Goal: Information Seeking & Learning: Find specific fact

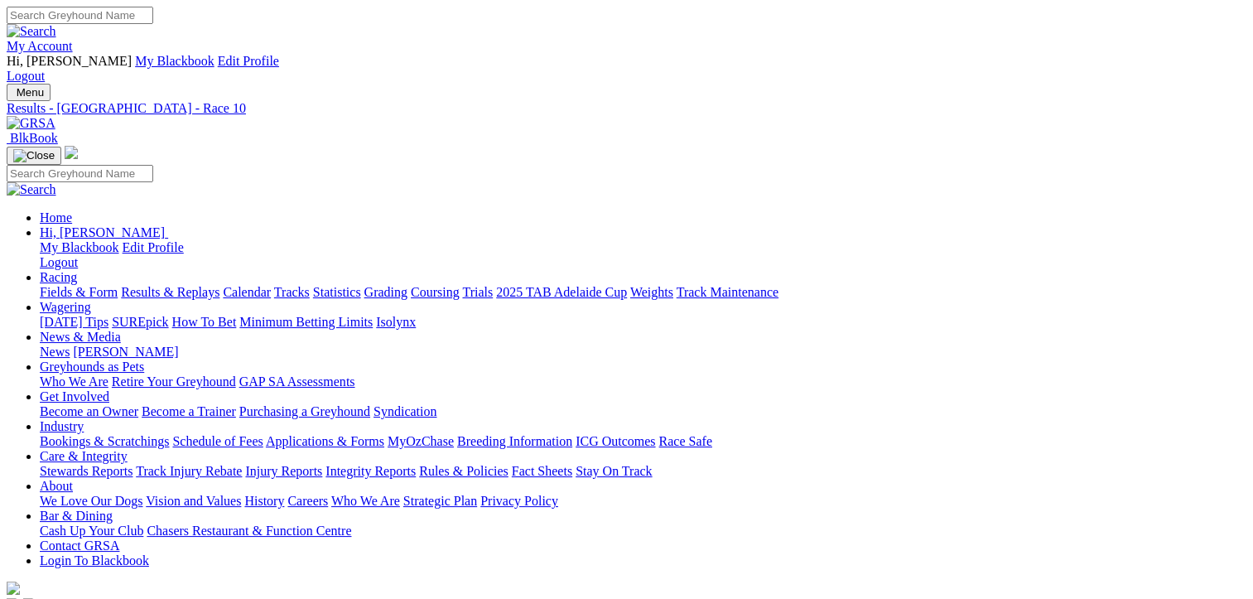
click at [199, 285] on link "Results & Replays" at bounding box center [170, 292] width 99 height 14
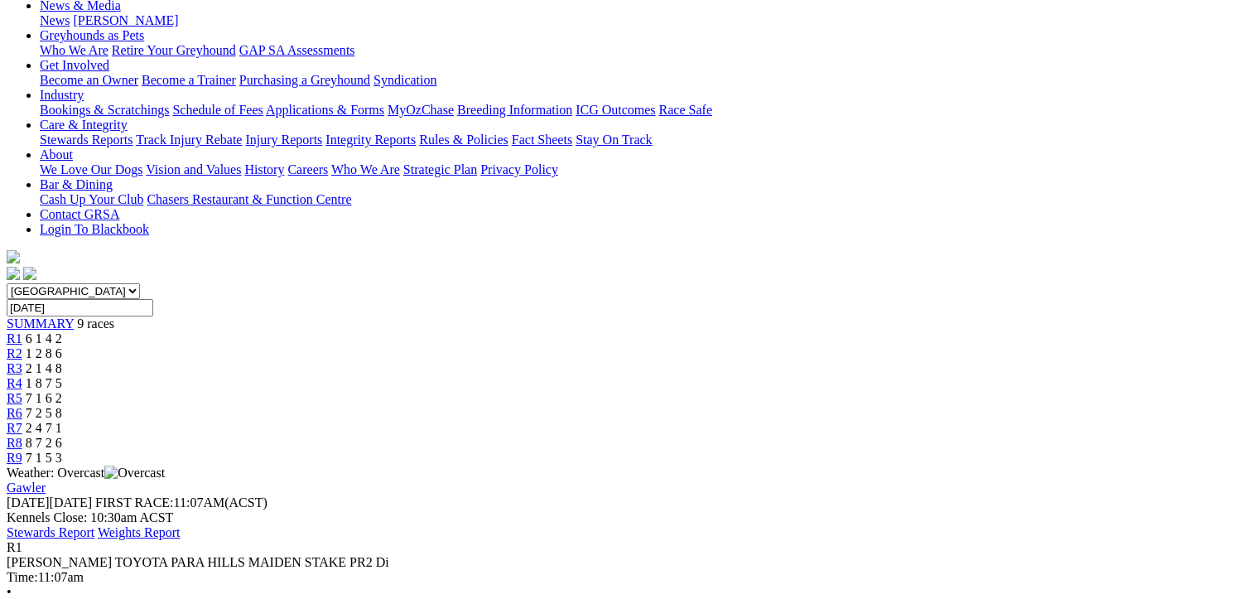
drag, startPoint x: 1163, startPoint y: 446, endPoint x: 99, endPoint y: 296, distance: 1073.8
copy tbody "1 Needs Space T: Don Turner 23.39 - $1.10 - - 23.39 - $1.10 32.8 2 Kim Got Game…"
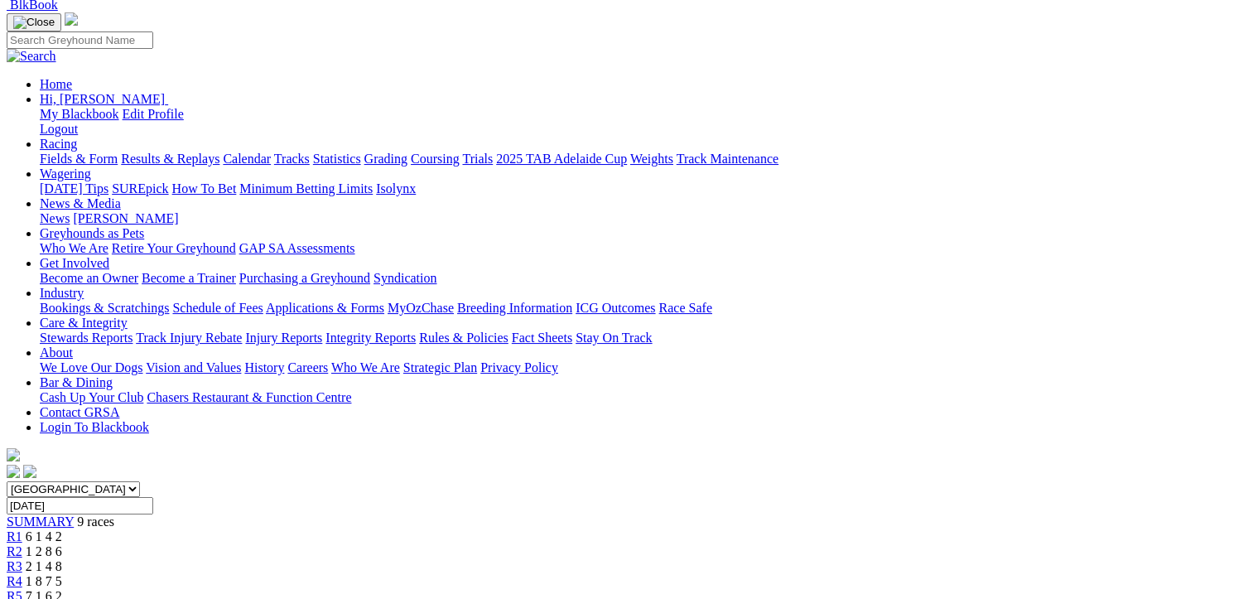
scroll to position [0, 0]
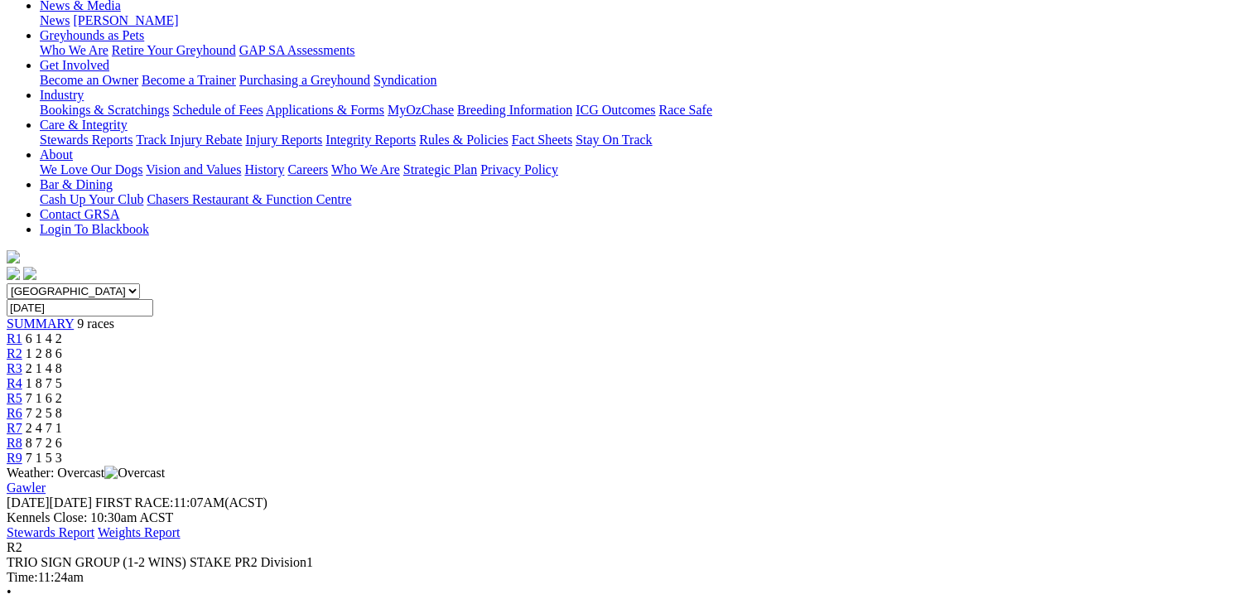
drag, startPoint x: 1159, startPoint y: 504, endPoint x: 86, endPoint y: 309, distance: 1090.8
drag, startPoint x: 86, startPoint y: 309, endPoint x: 377, endPoint y: 360, distance: 295.2
copy tbody "1 Fire Stone T: Brenda Oakey 23.11 - $2.60 - - 23.11 - $2.60 25.4 2 Space Track…"
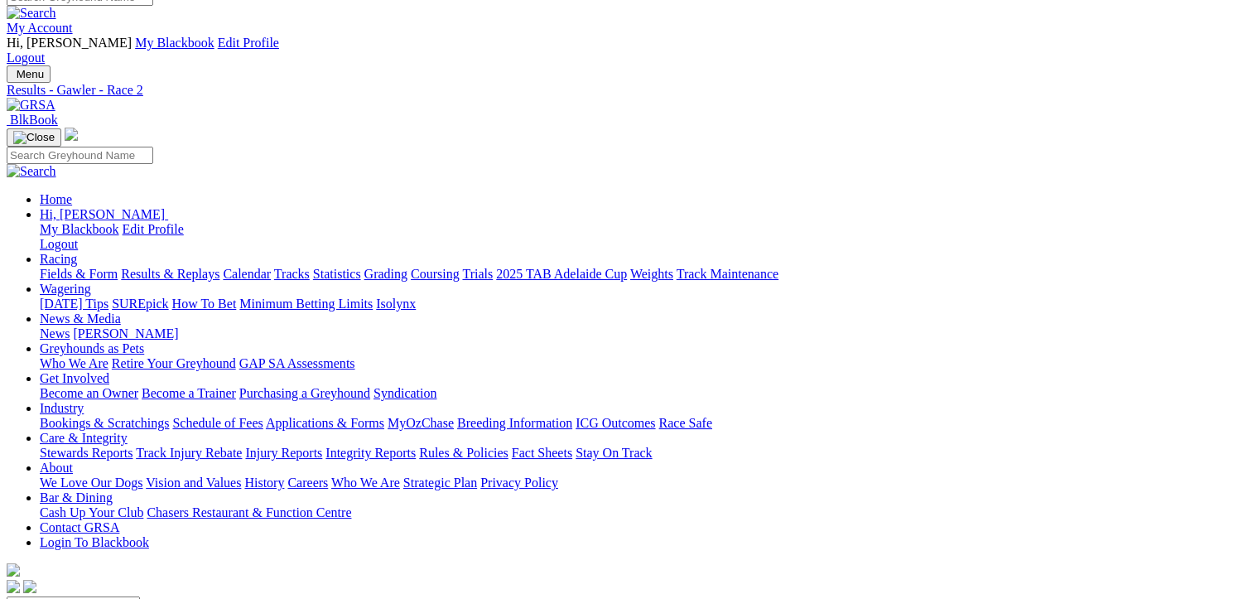
scroll to position [0, 0]
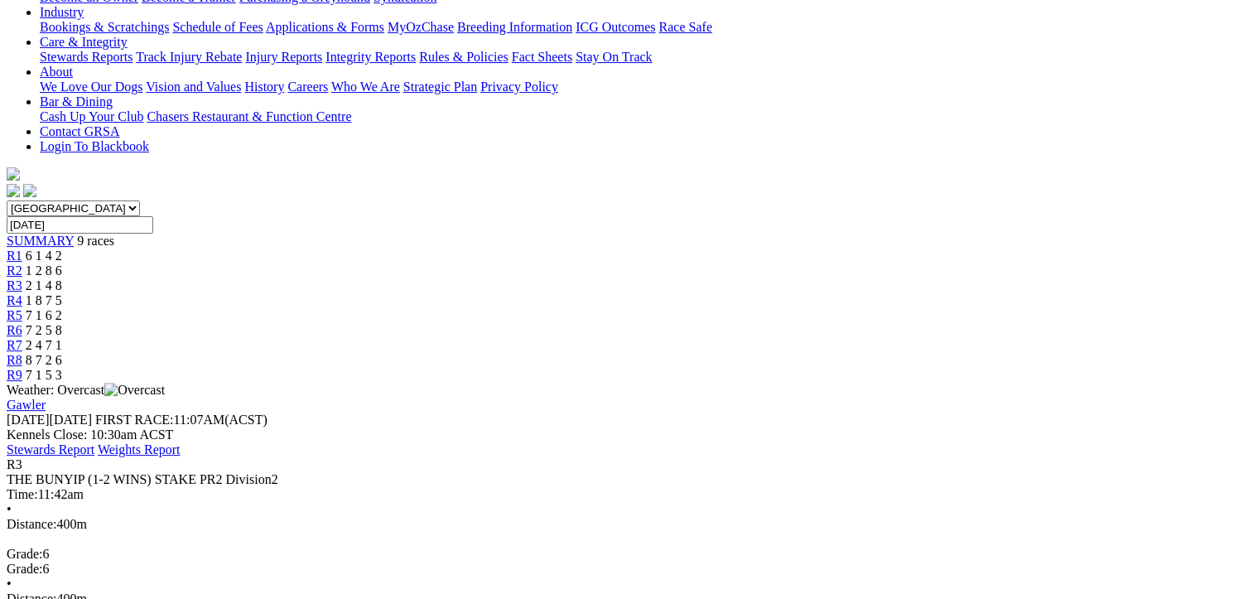
drag, startPoint x: 1162, startPoint y: 421, endPoint x: 98, endPoint y: 215, distance: 1083.7
drag, startPoint x: 98, startPoint y: 215, endPoint x: 348, endPoint y: 278, distance: 257.9
copy tbody "1 Switching Lanes T: Mike Wittholz SA Bred 23.04 - $4.20 - - 23.04 - $4.20 27.5…"
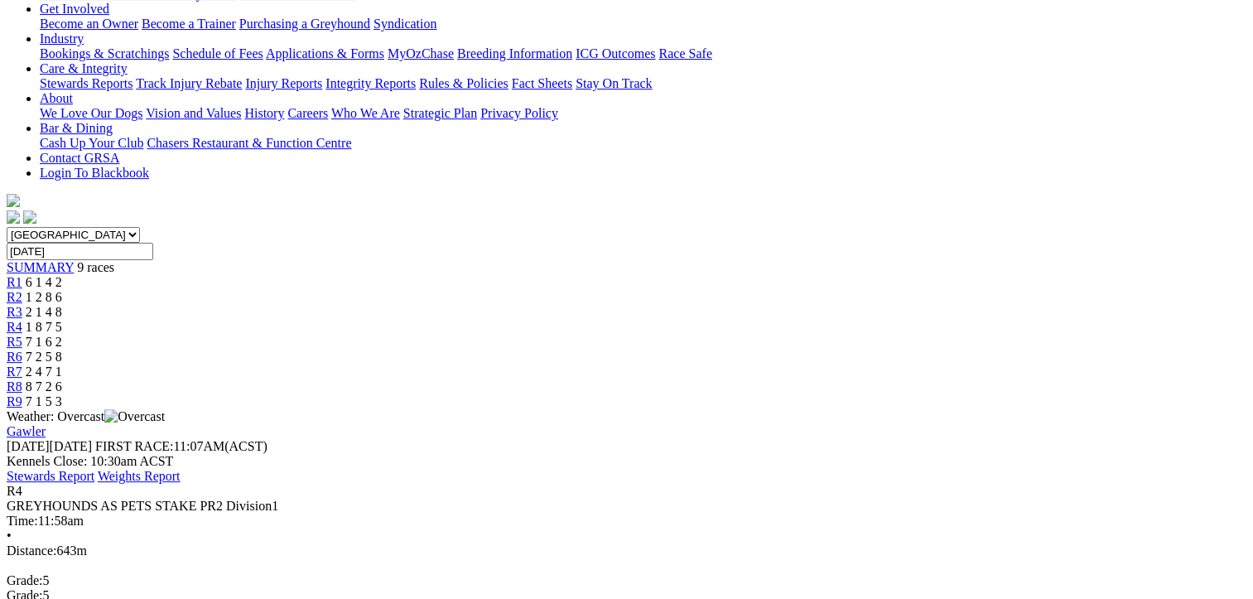
scroll to position [414, 0]
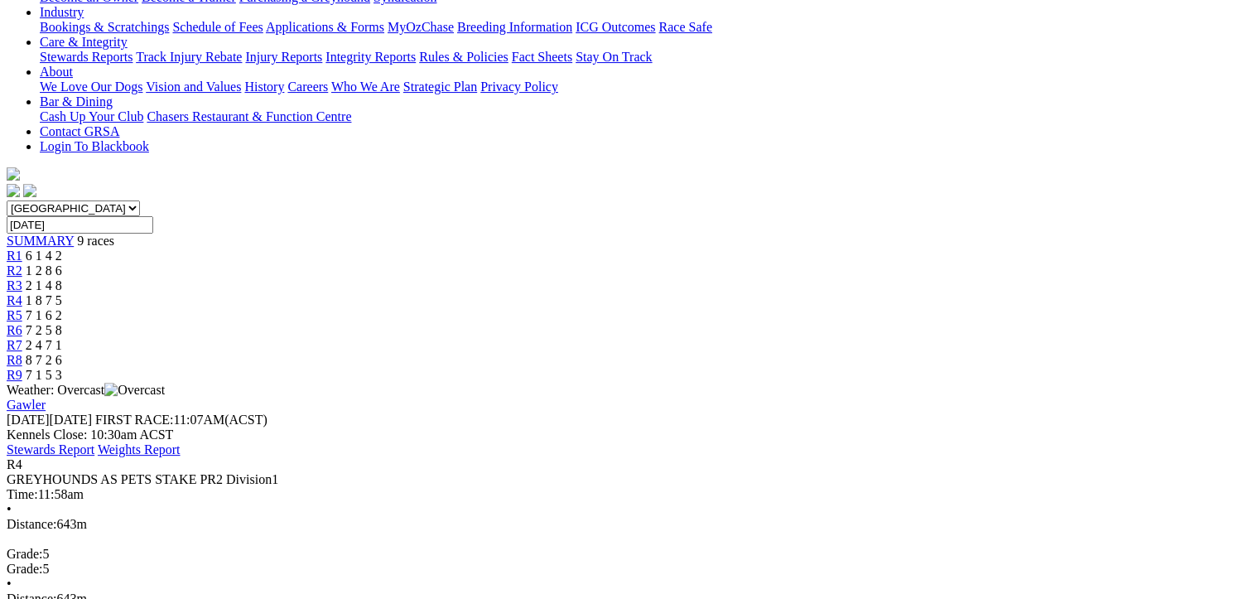
drag, startPoint x: 1166, startPoint y: 472, endPoint x: 93, endPoint y: 220, distance: 1102.3
drag, startPoint x: 93, startPoint y: 220, endPoint x: 338, endPoint y: 282, distance: 252.7
copy tbody "1 Springvale Rita T: Judith Hurley 38.06 - $2.15 - - 38.06 - $2.15 27.3 2 Home …"
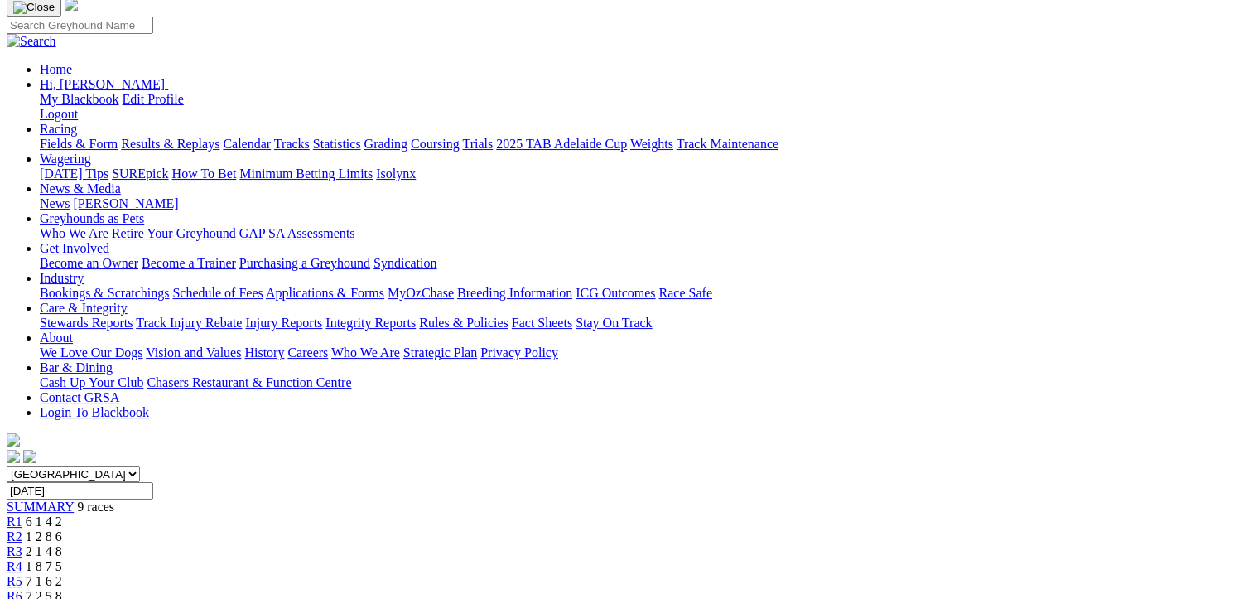
scroll to position [83, 0]
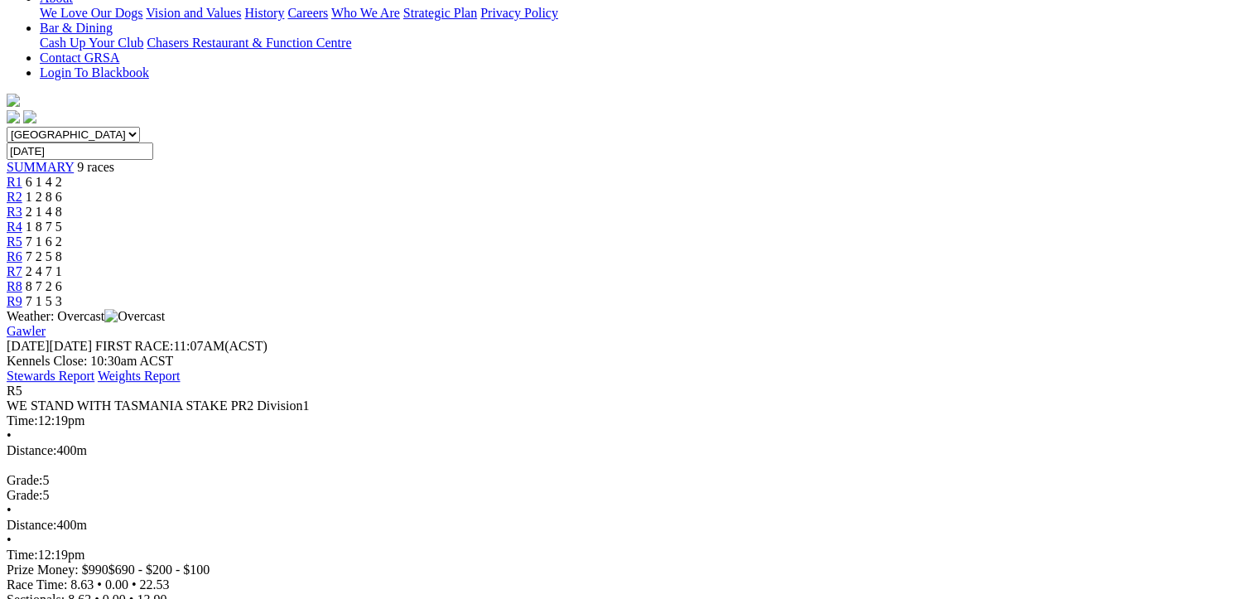
scroll to position [497, 0]
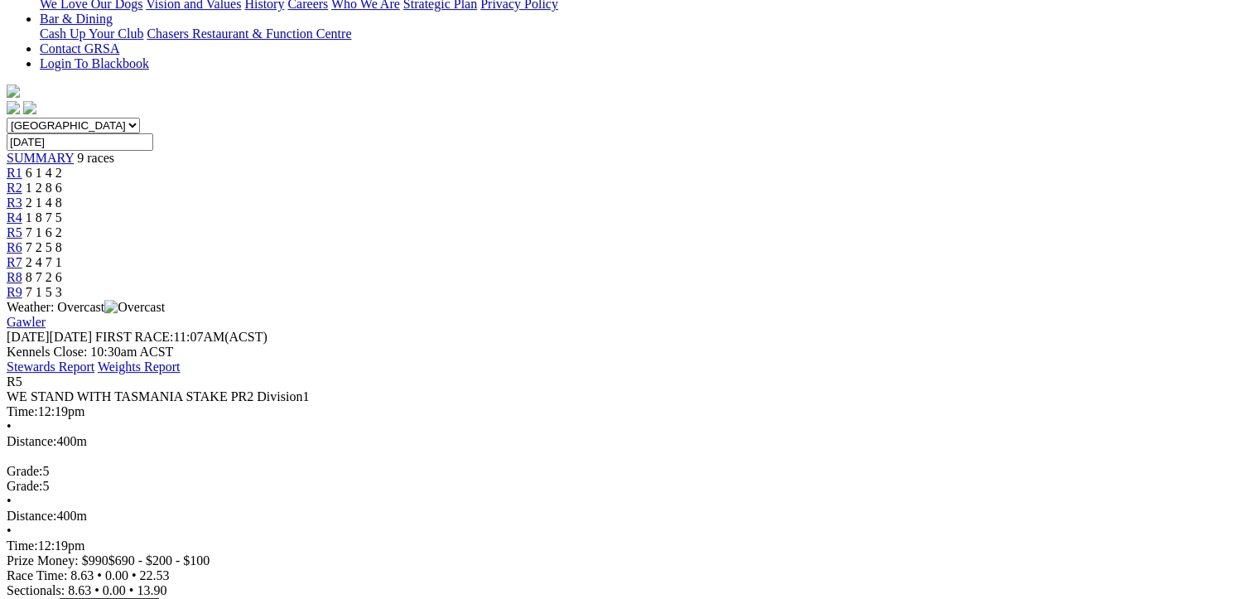
drag, startPoint x: 1163, startPoint y: 441, endPoint x: 97, endPoint y: 134, distance: 1109.1
copy tbody "1 Binnaway Mirage T: Nicole Price SA Bred 22.53 - $1.90 8.63 - 22.53 - $1.90 32…"
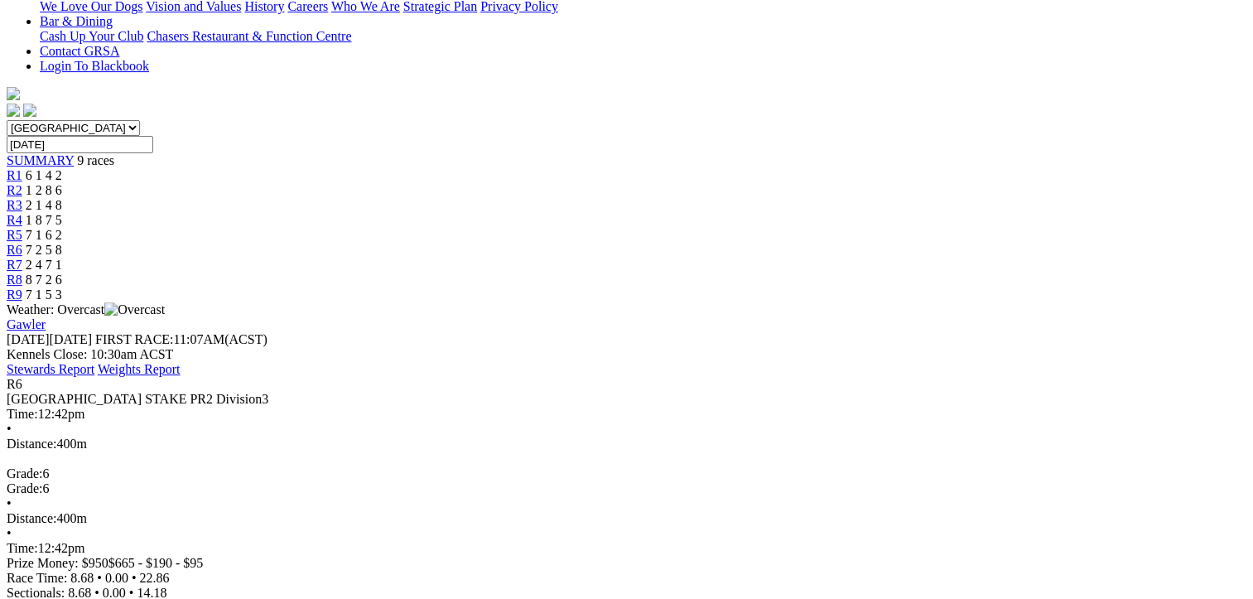
scroll to position [497, 0]
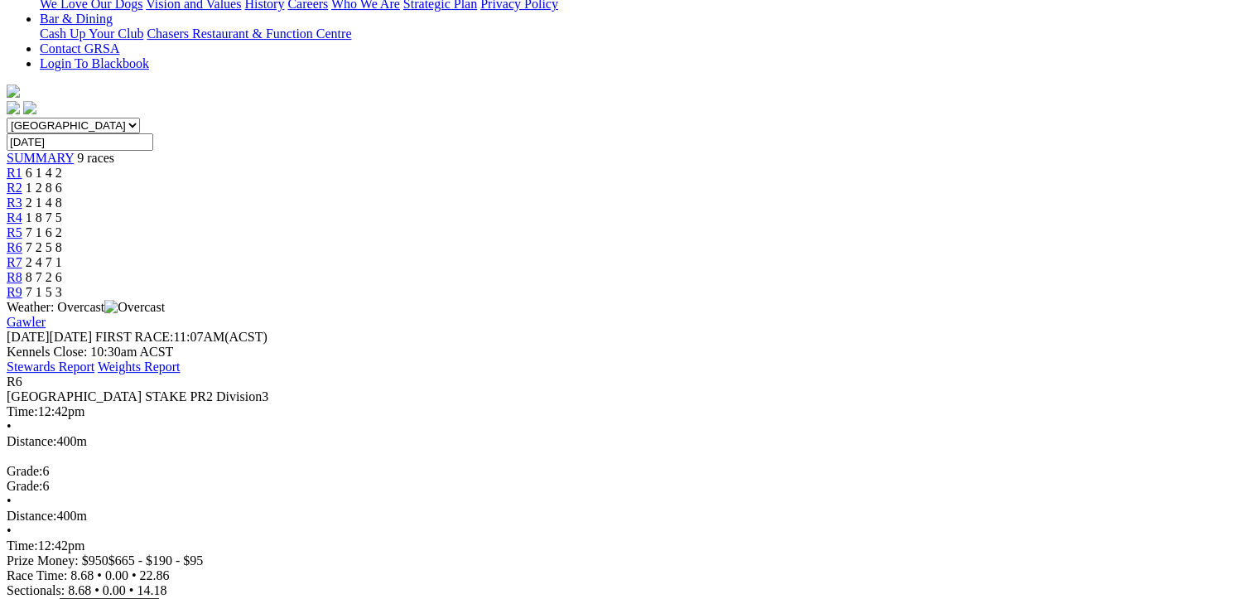
drag, startPoint x: 1163, startPoint y: 386, endPoint x: 88, endPoint y: 133, distance: 1104.1
drag, startPoint x: 88, startPoint y: 133, endPoint x: 421, endPoint y: 238, distance: 349.6
copy tbody "1 Izzy Letts T: Ben Rawlings SA Bred 22.86 - $1.30 8.76 - 22.86 - $1.30 26.4 2 …"
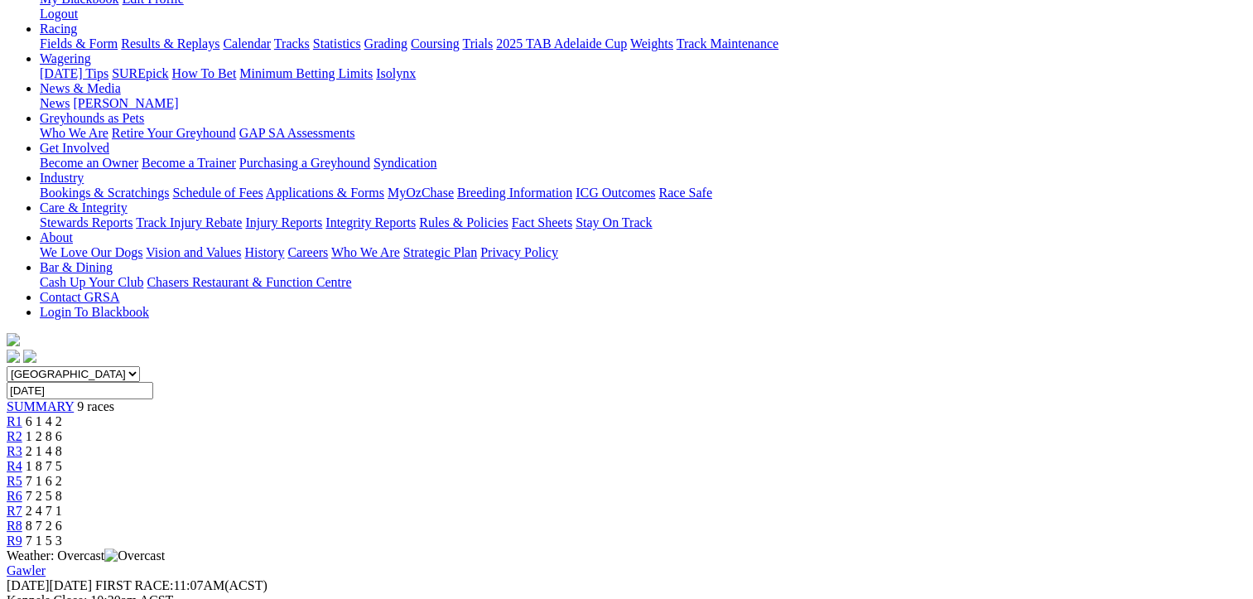
scroll to position [0, 0]
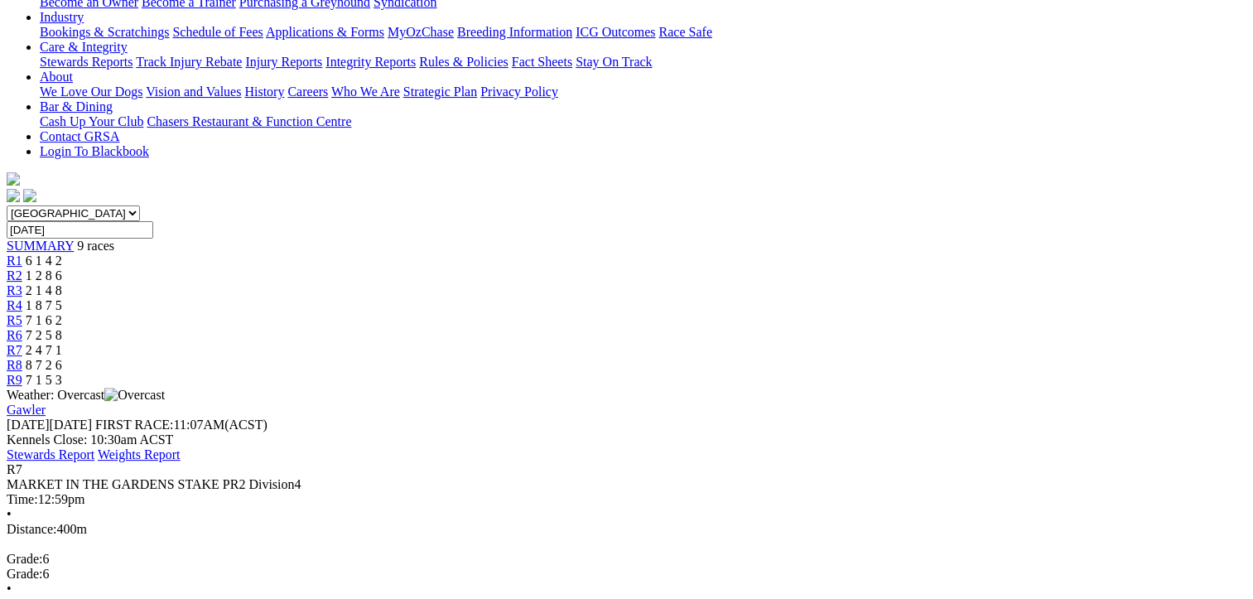
scroll to position [414, 0]
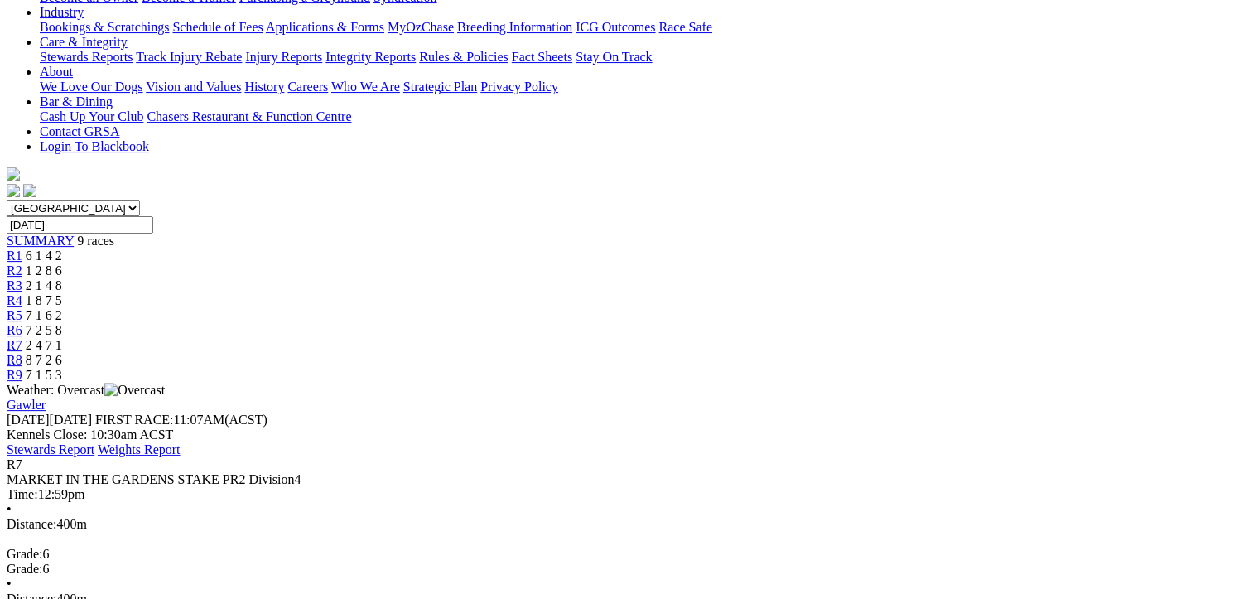
drag, startPoint x: 1168, startPoint y: 471, endPoint x: 89, endPoint y: 212, distance: 1109.7
copy tbody "1 Attention Seeker T: Ben Rawlings SA Bred 22.68 - $2.60 8.60 - 22.68 - $2.60 2…"
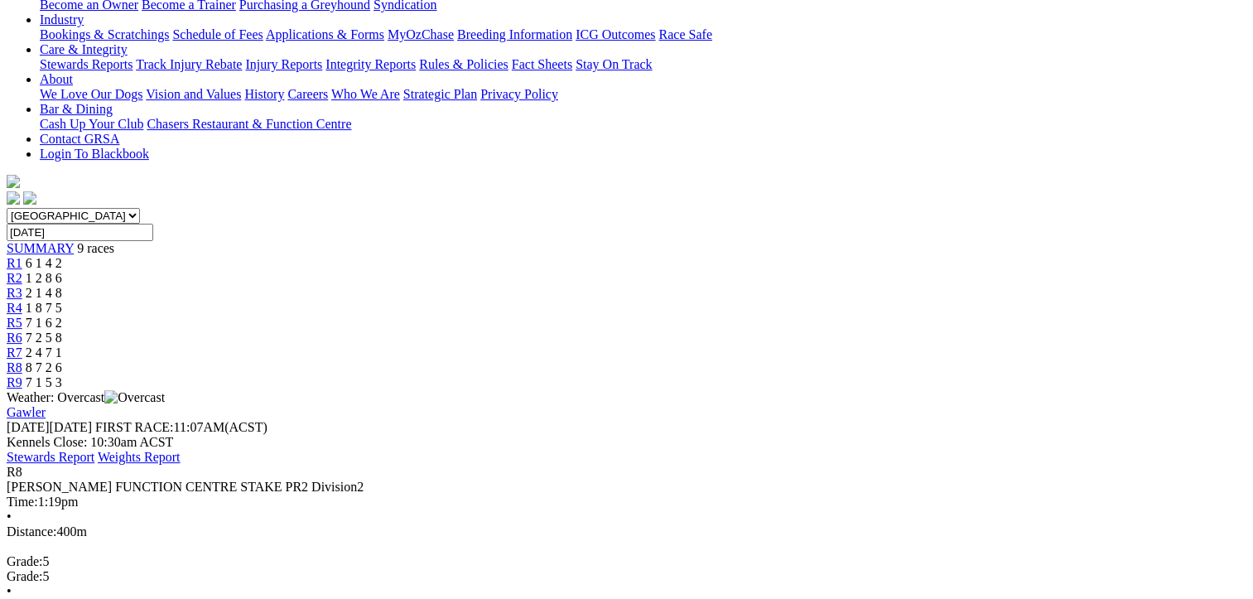
scroll to position [414, 0]
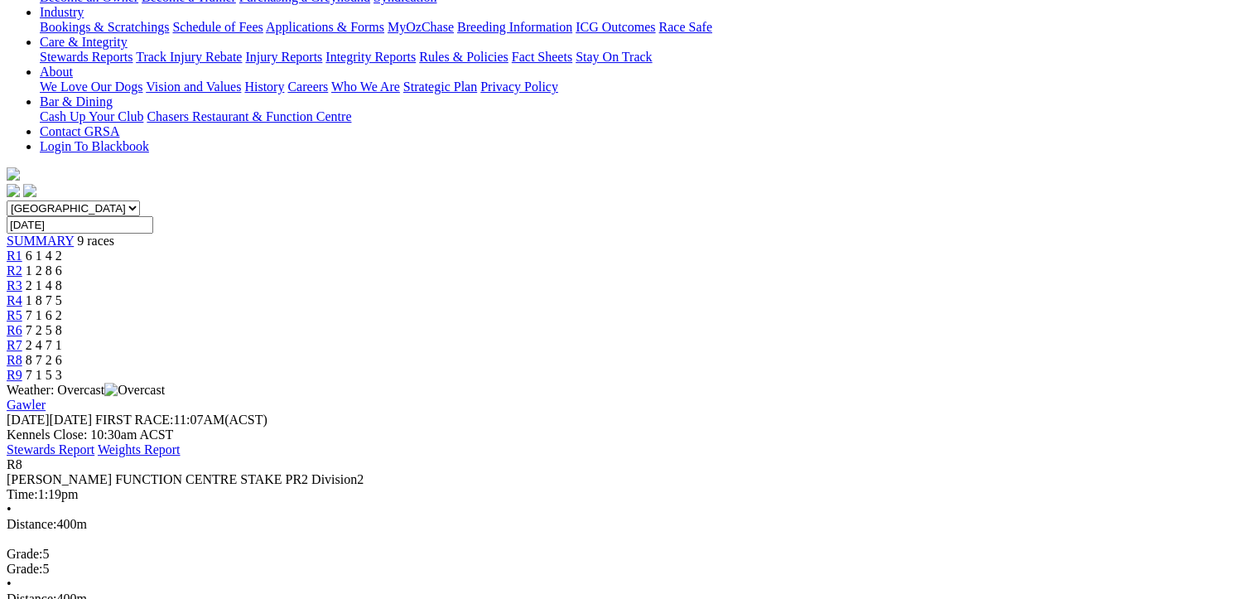
drag, startPoint x: 1163, startPoint y: 472, endPoint x: 94, endPoint y: 224, distance: 1098.1
drag, startPoint x: 94, startPoint y: 224, endPoint x: 421, endPoint y: 311, distance: 339.0
copy tbody "1 Grand Chief T: Brenda Oakey 22.82 - $2.60 8.59 - 22.82 - $2.60 35.4 2 Long Gu…"
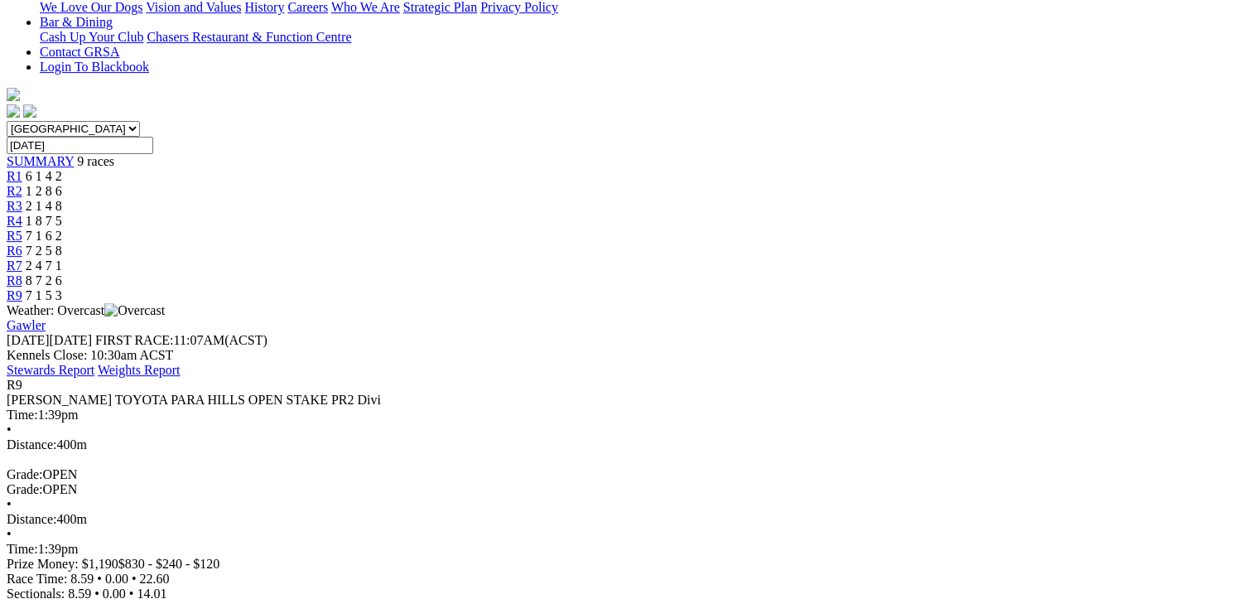
scroll to position [497, 0]
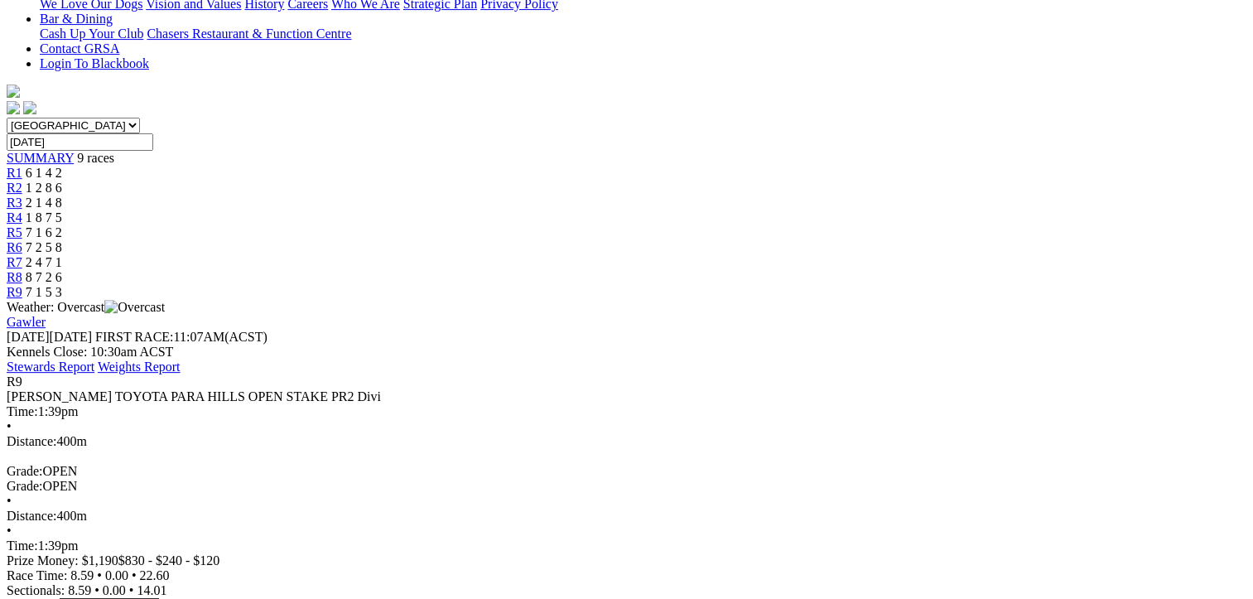
drag, startPoint x: 1163, startPoint y: 283, endPoint x: 86, endPoint y: 131, distance: 1087.2
copy tbody "1 Boots T: [PERSON_NAME] 22.60 - $1.30 8.59 - 22.60 - $1.30 30.8 2 Long Gully A…"
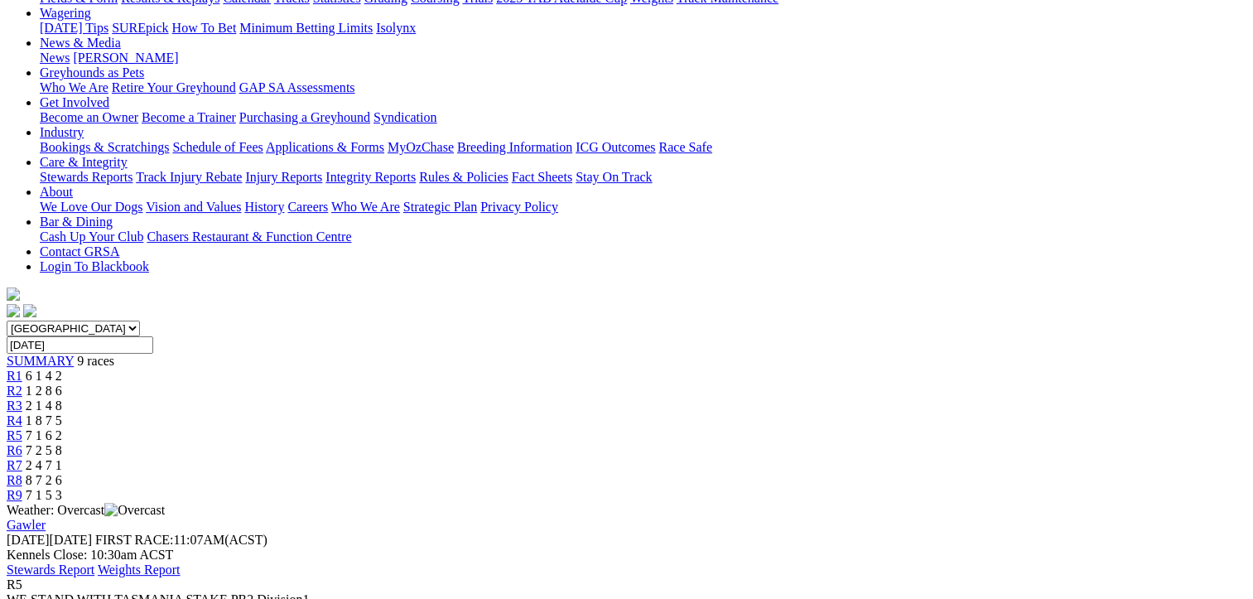
scroll to position [331, 0]
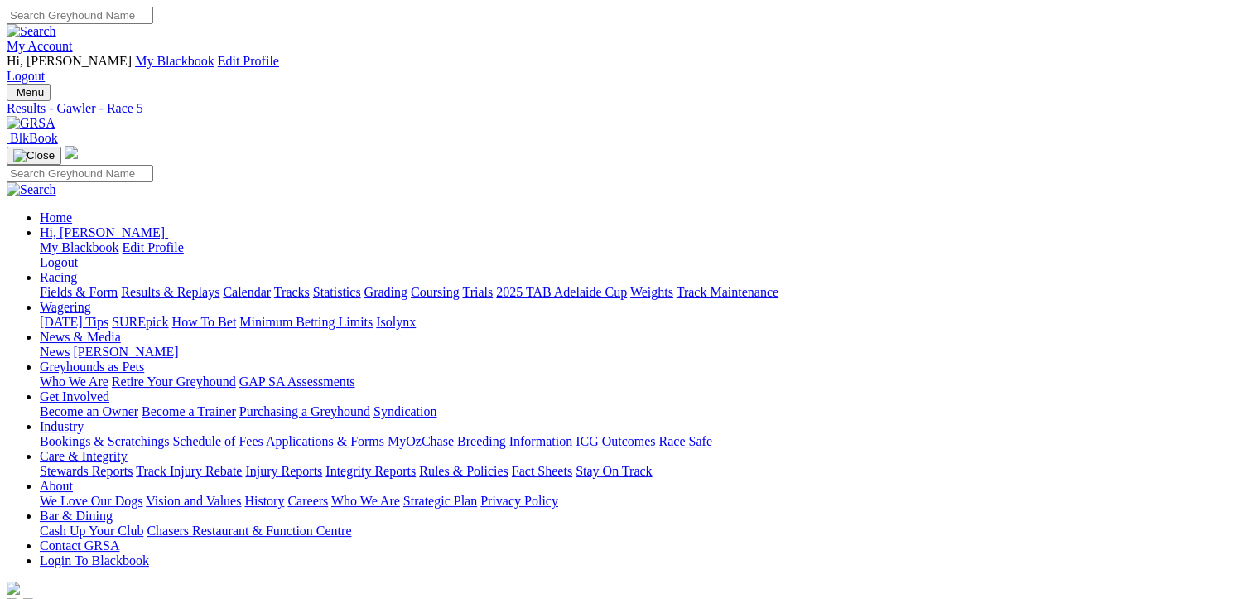
click at [177, 285] on link "Results & Replays" at bounding box center [170, 292] width 99 height 14
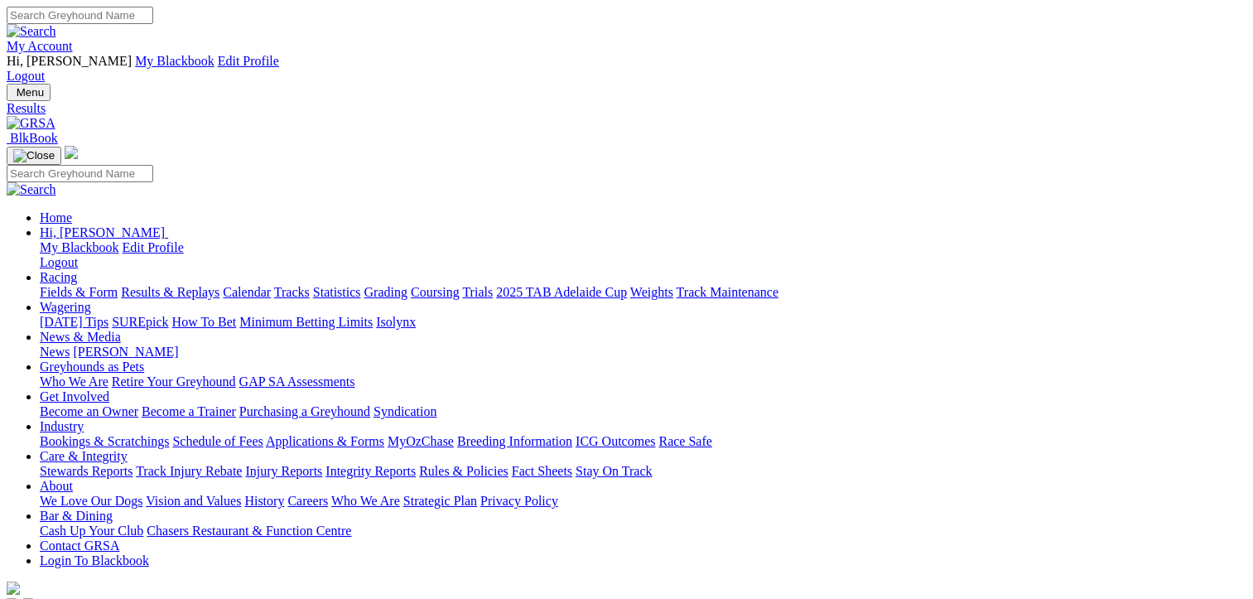
scroll to position [414, 0]
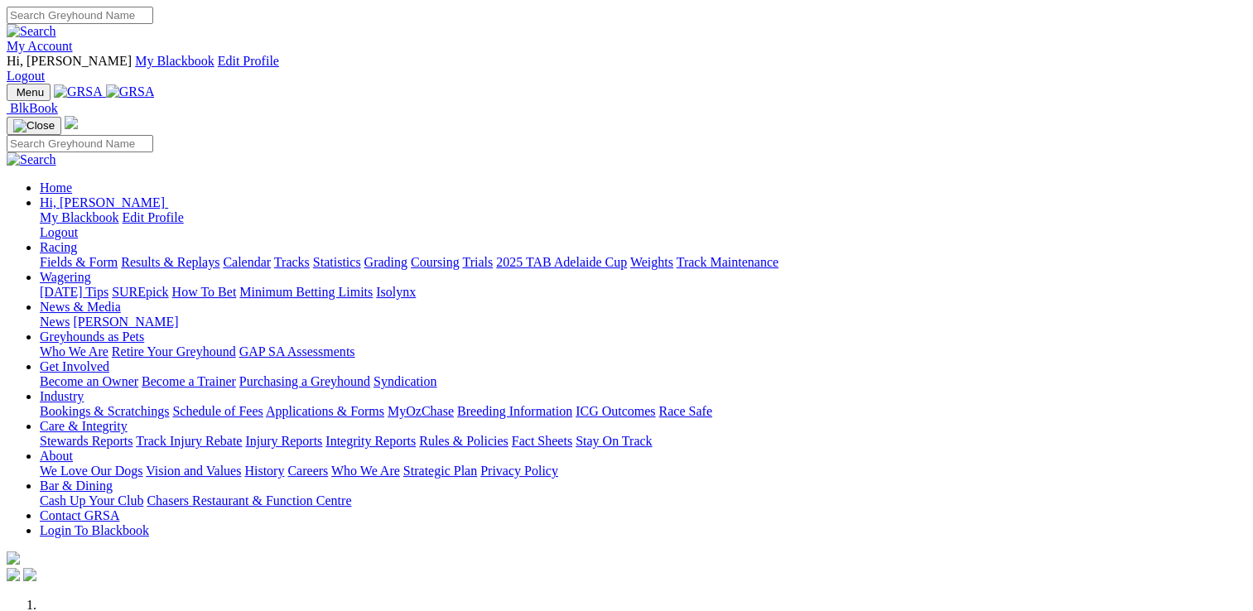
click at [77, 240] on link "Racing" at bounding box center [58, 247] width 37 height 14
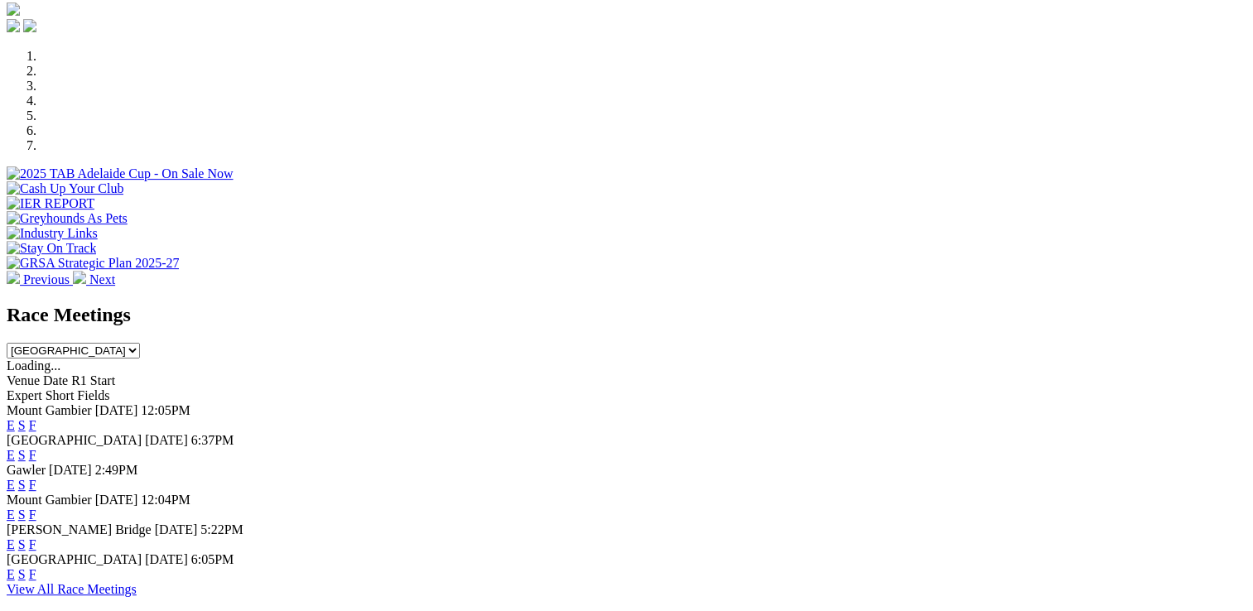
scroll to position [580, 0]
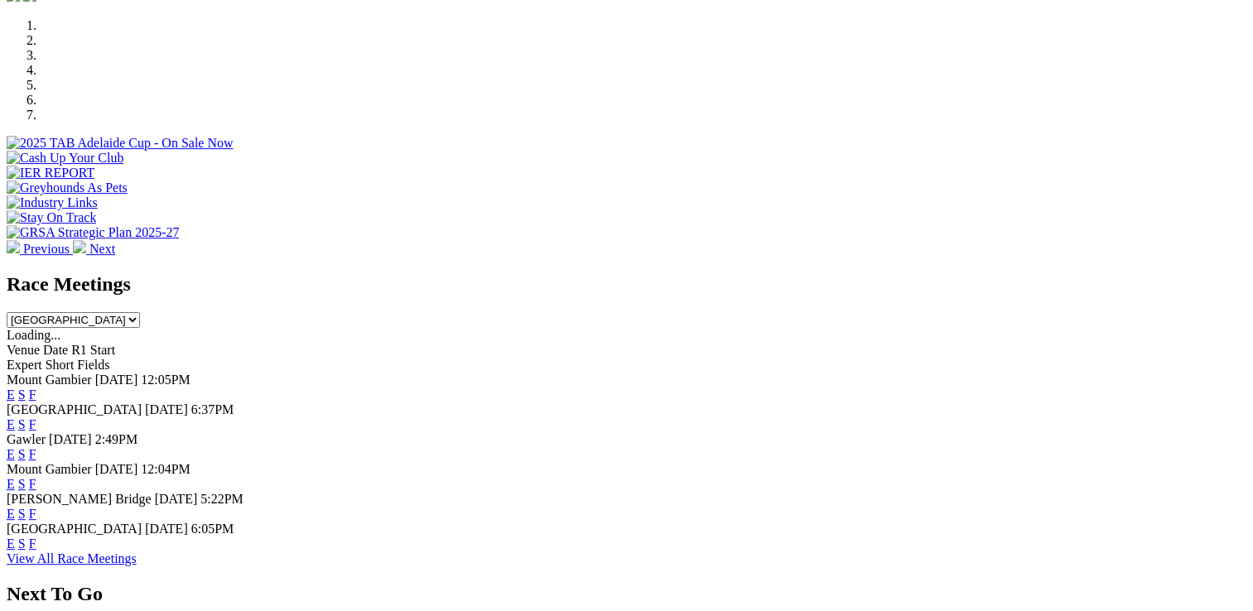
click at [36, 388] on link "F" at bounding box center [32, 395] width 7 height 14
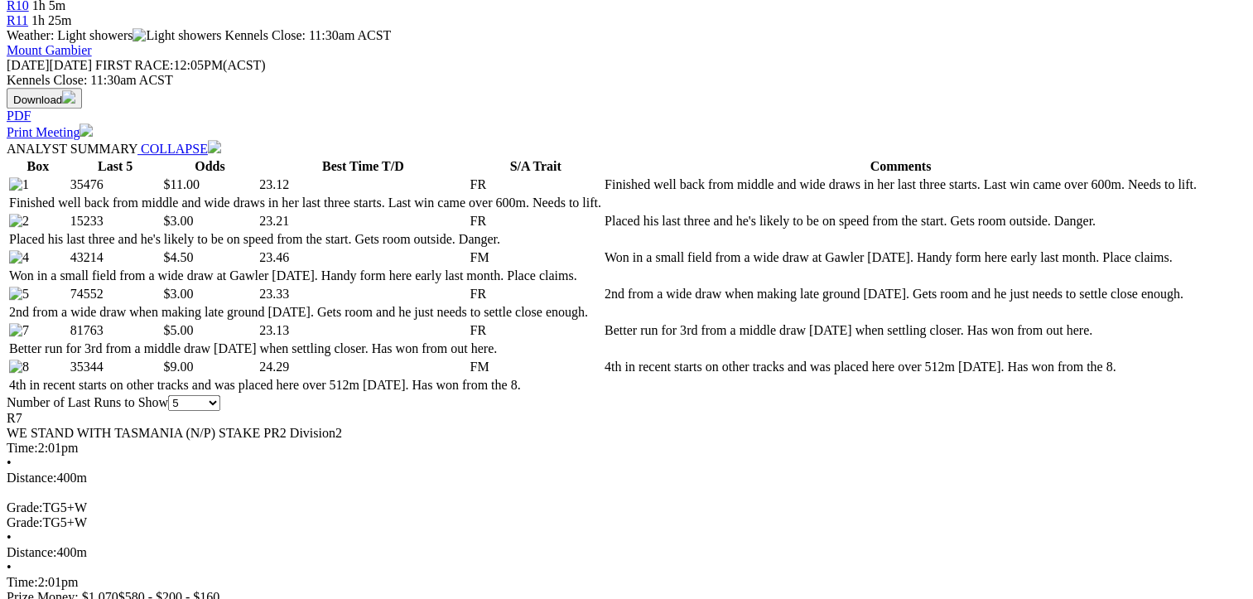
scroll to position [828, 0]
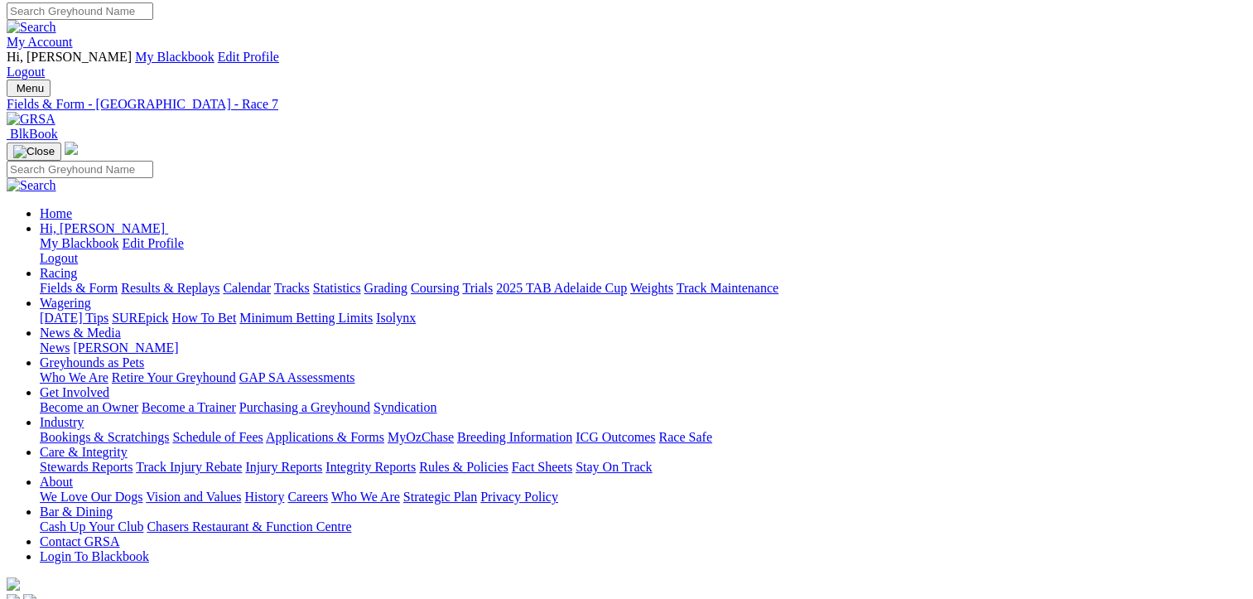
scroll to position [0, 0]
